Goal: Transaction & Acquisition: Book appointment/travel/reservation

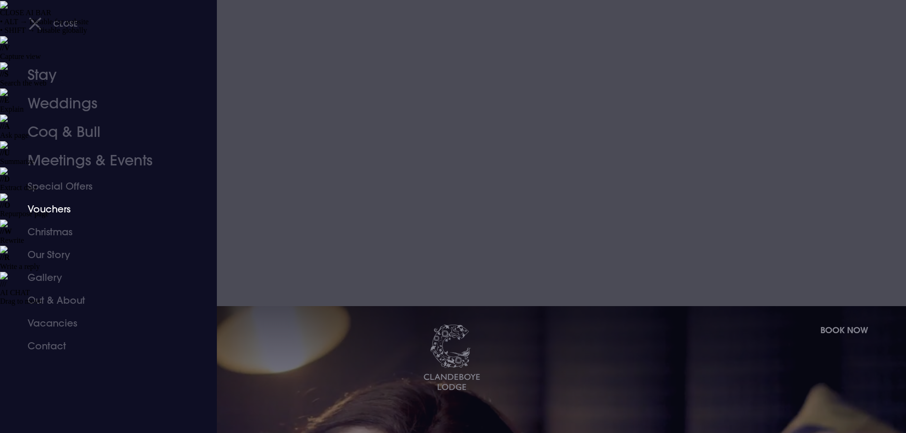
click at [50, 210] on link "Vouchers" at bounding box center [103, 209] width 150 height 23
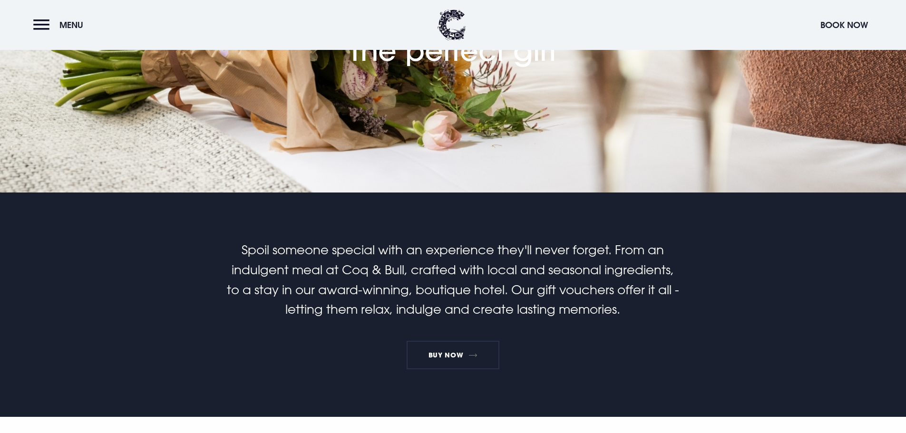
scroll to position [475, 0]
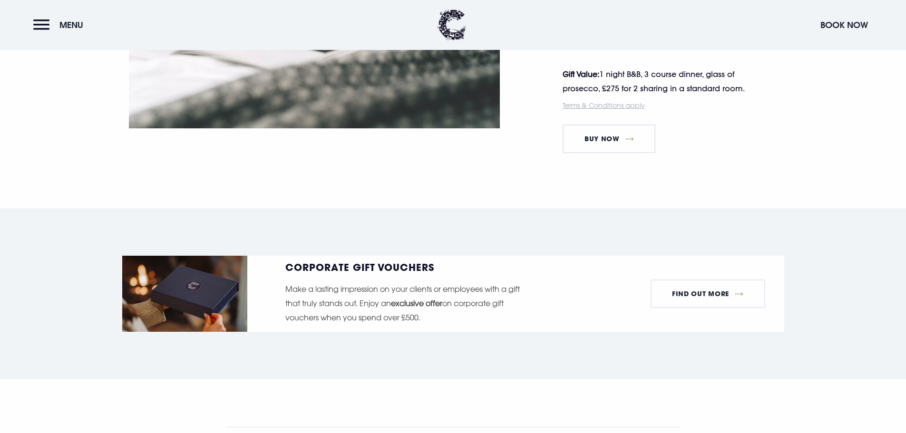
scroll to position [1851, 0]
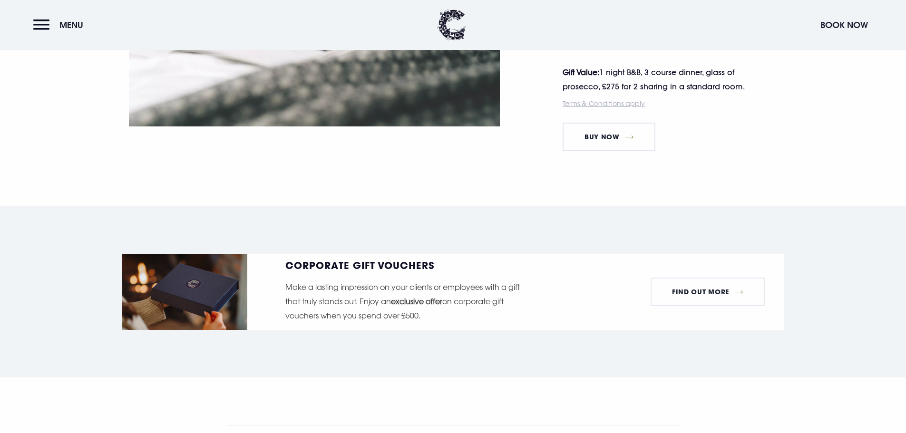
click at [299, 433] on h3 "Gift Voucher T&Cs" at bounding box center [264, 439] width 77 height 11
drag, startPoint x: 301, startPoint y: 327, endPoint x: 229, endPoint y: 157, distance: 184.4
copy ul "Monetary hotel gift vouchers can be redeemed against accommodation and dining i…"
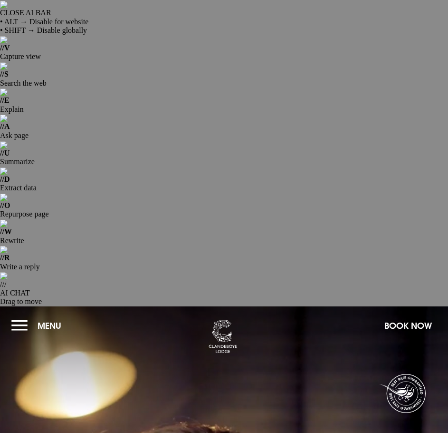
click at [15, 315] on button "Menu" at bounding box center [38, 325] width 55 height 20
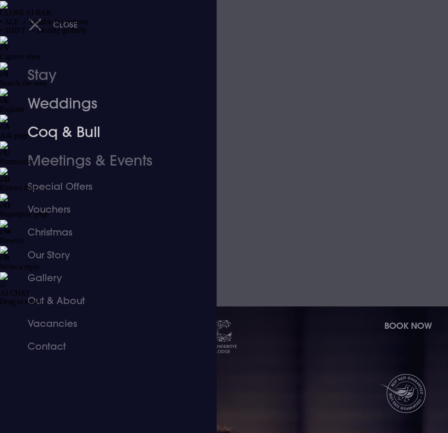
click at [64, 138] on link "Coq & Bull" at bounding box center [103, 132] width 150 height 29
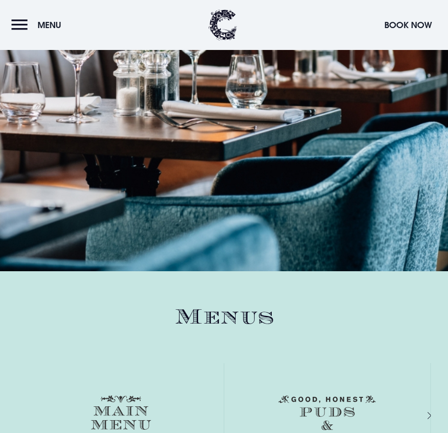
scroll to position [1093, 0]
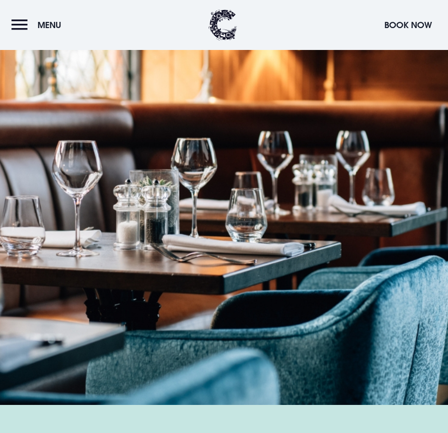
drag, startPoint x: 440, startPoint y: 253, endPoint x: 165, endPoint y: 237, distance: 274.7
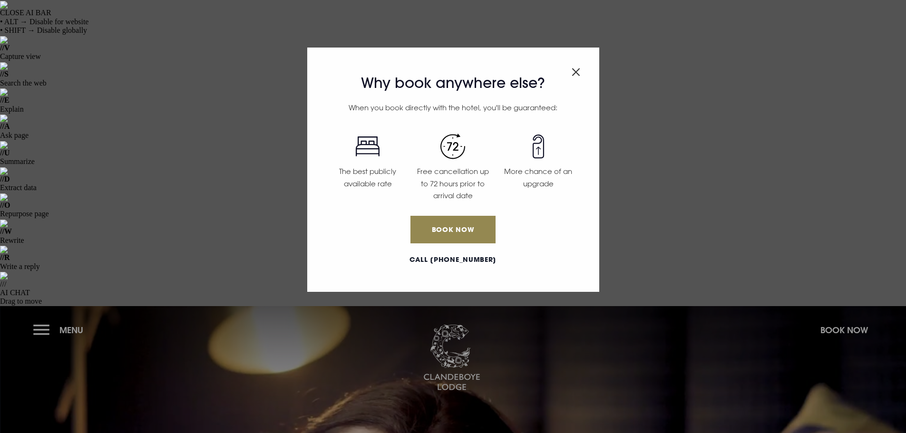
click at [78, 31] on div "Why book anywhere else? When you book directly with the hotel, you'll be guaran…" at bounding box center [453, 216] width 906 height 433
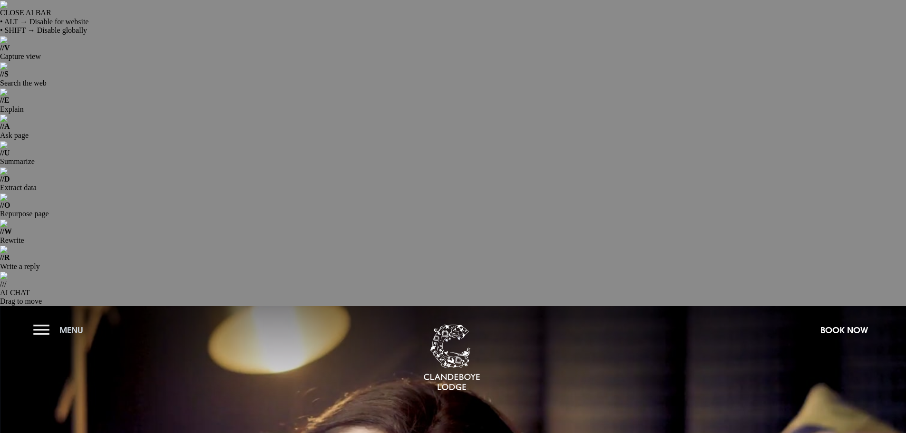
click at [36, 320] on button "Menu" at bounding box center [60, 330] width 55 height 20
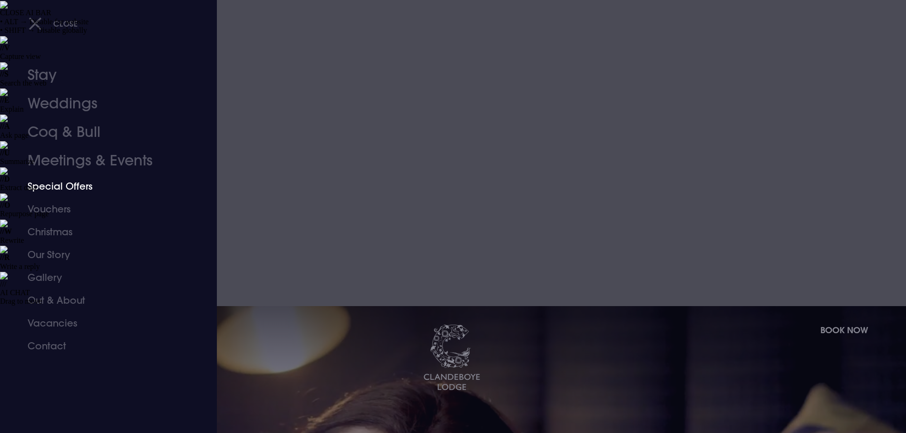
drag, startPoint x: 72, startPoint y: 192, endPoint x: 155, endPoint y: 191, distance: 83.2
click at [72, 192] on link "Special Offers" at bounding box center [103, 186] width 150 height 23
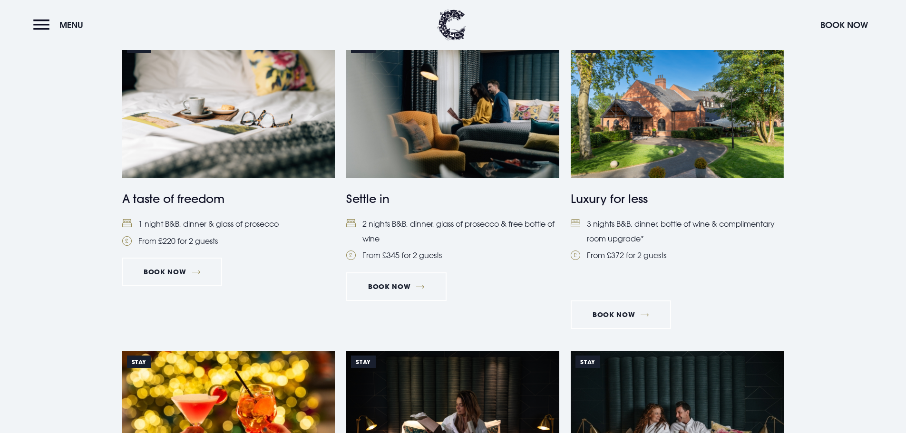
scroll to position [808, 0]
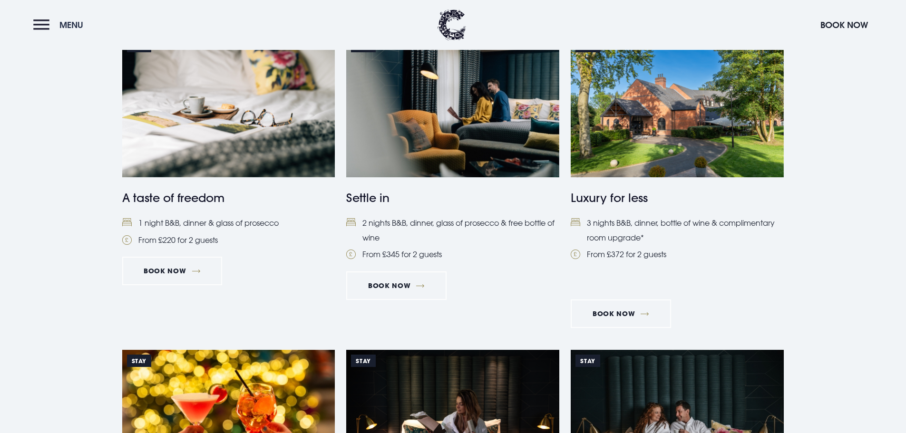
scroll to position [808, 0]
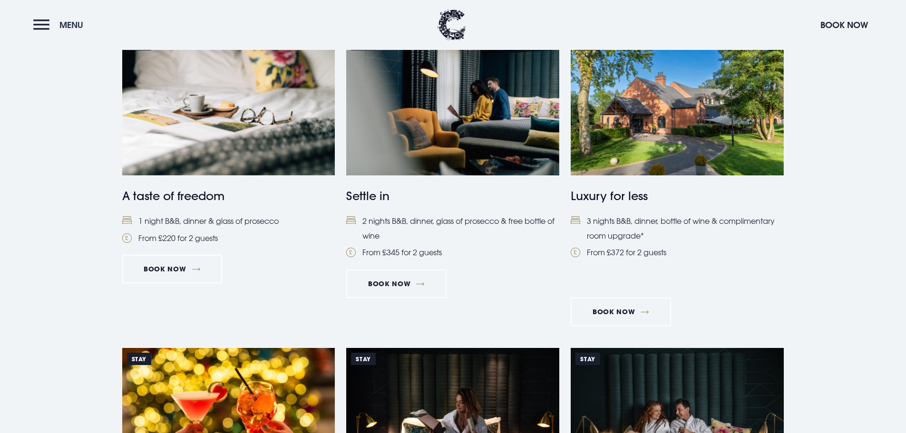
click at [48, 29] on button "Menu" at bounding box center [60, 25] width 55 height 20
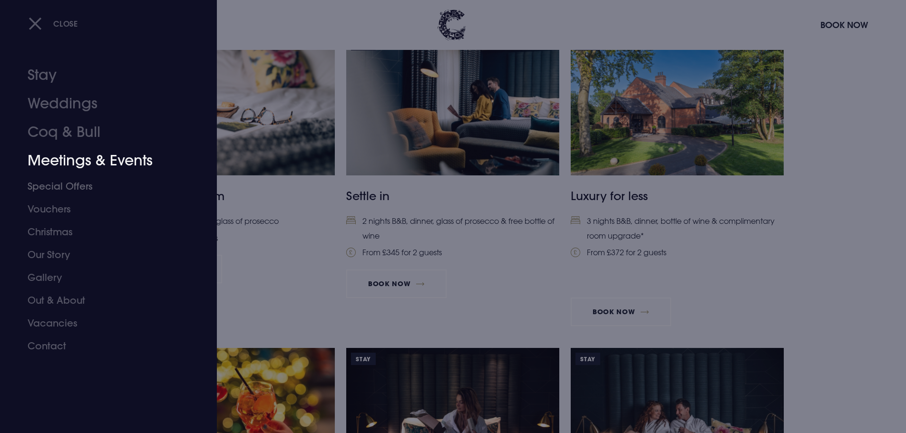
click at [61, 182] on link "Special Offers" at bounding box center [103, 186] width 150 height 23
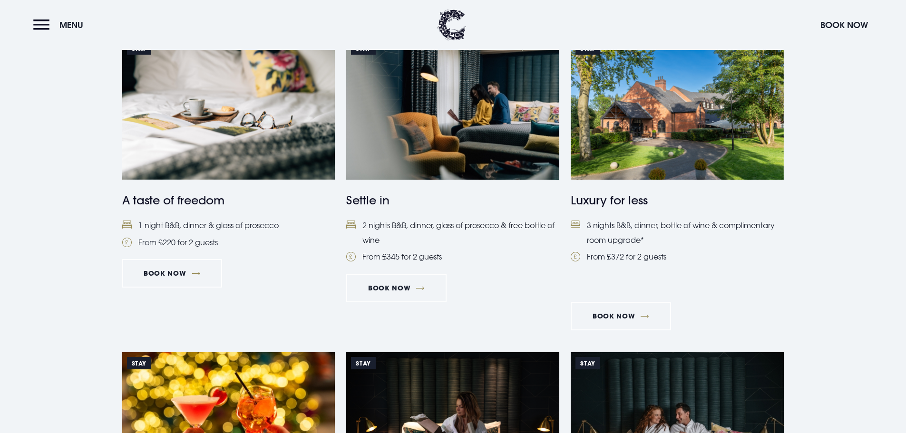
scroll to position [808, 0]
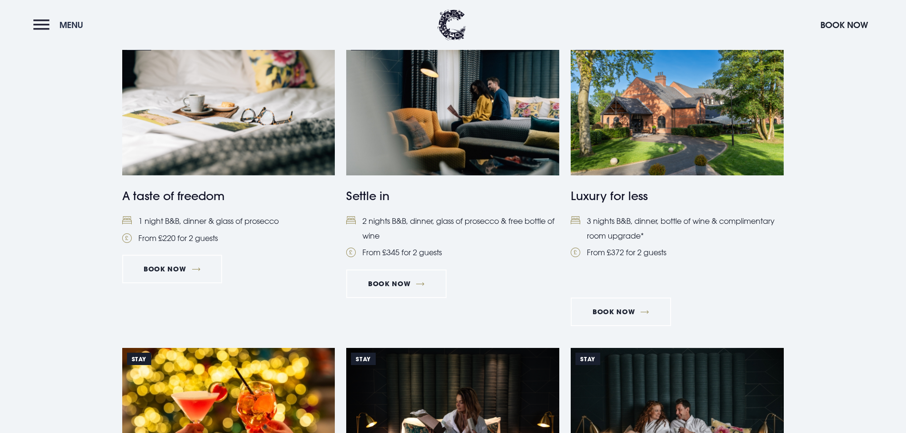
click at [35, 22] on button "Menu" at bounding box center [60, 25] width 55 height 20
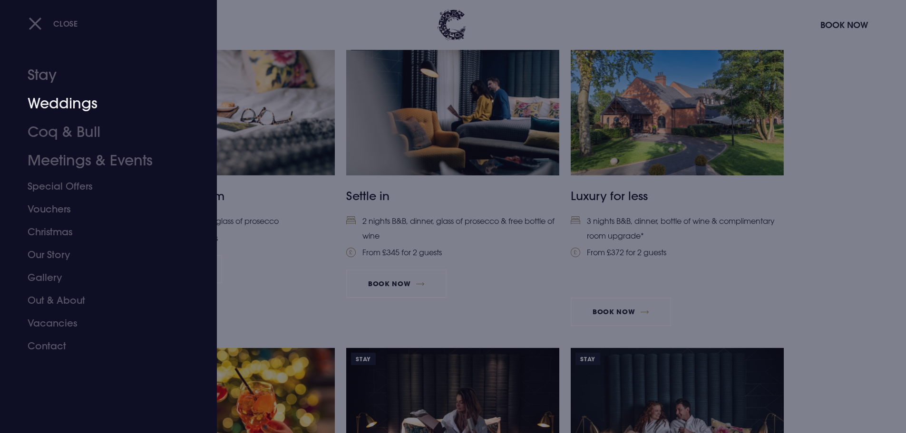
click at [40, 70] on link "Stay" at bounding box center [103, 75] width 150 height 29
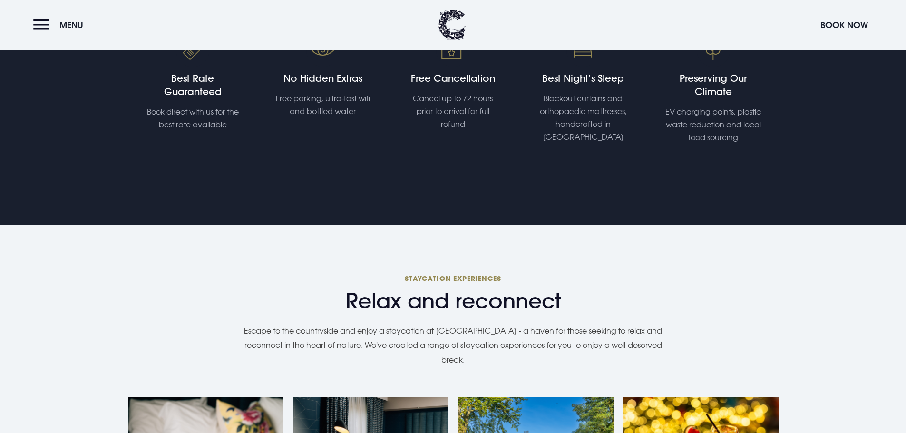
scroll to position [761, 0]
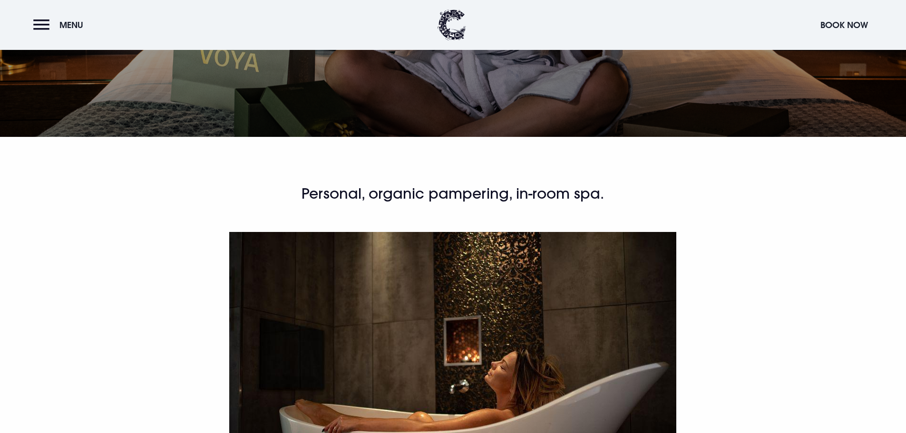
scroll to position [570, 0]
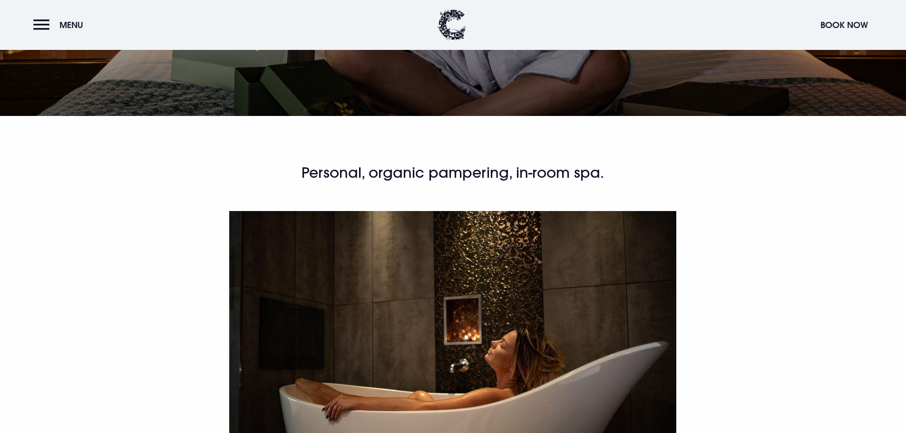
drag, startPoint x: 445, startPoint y: 234, endPoint x: 533, endPoint y: 240, distance: 88.1
copy p "Mindful Dreams body oil"
drag, startPoint x: 231, startPoint y: 251, endPoint x: 326, endPoint y: 251, distance: 95.1
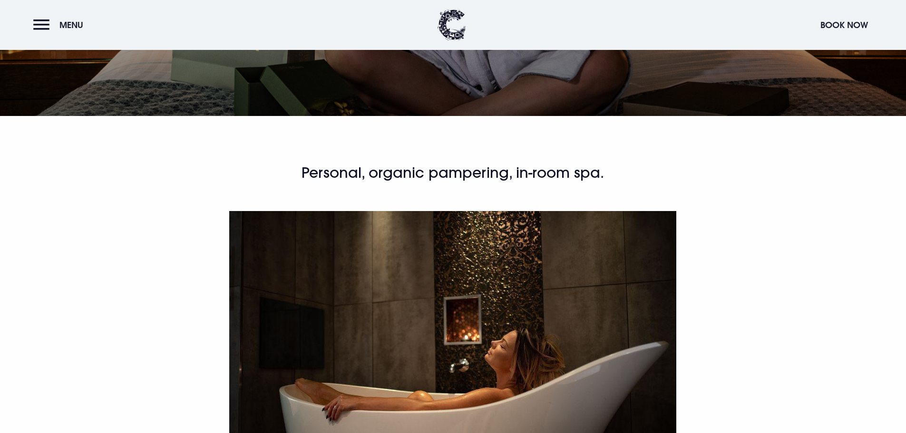
copy p "Pillow Heaven sleep spray"
